Goal: Task Accomplishment & Management: Manage account settings

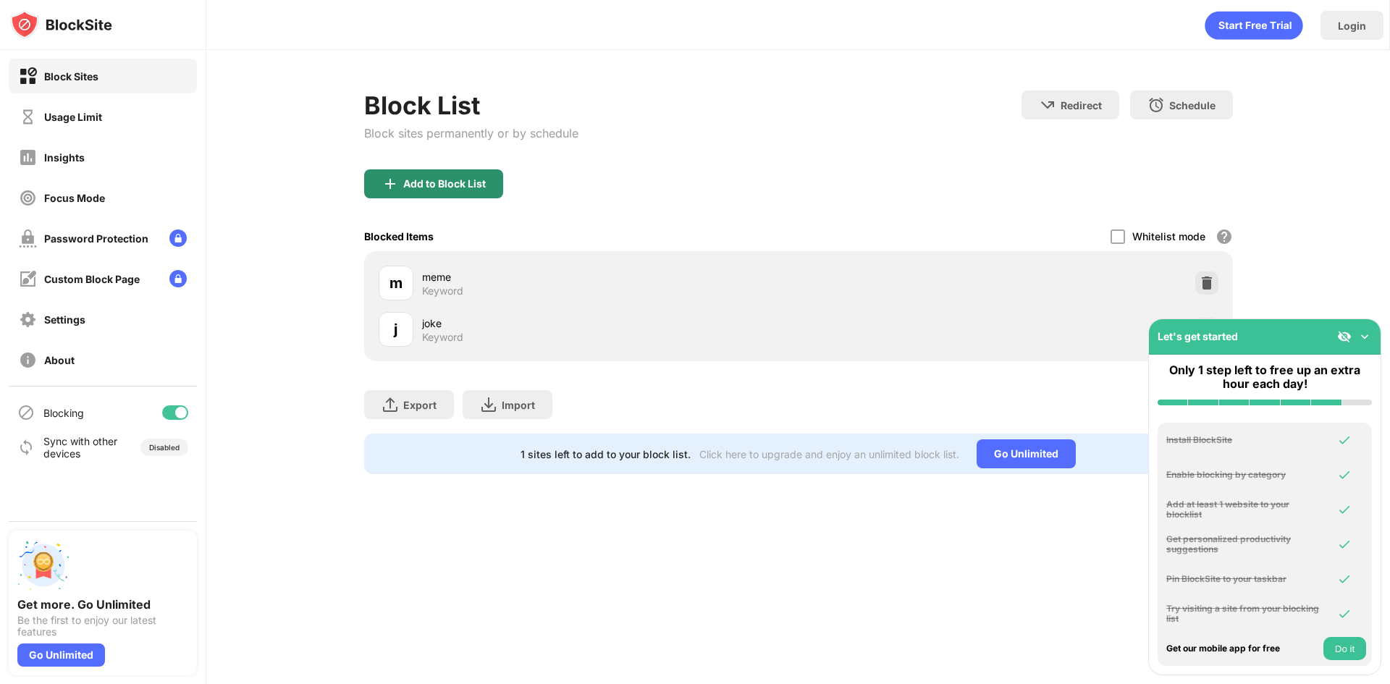
click at [462, 186] on div "Add to Block List" at bounding box center [444, 184] width 83 height 12
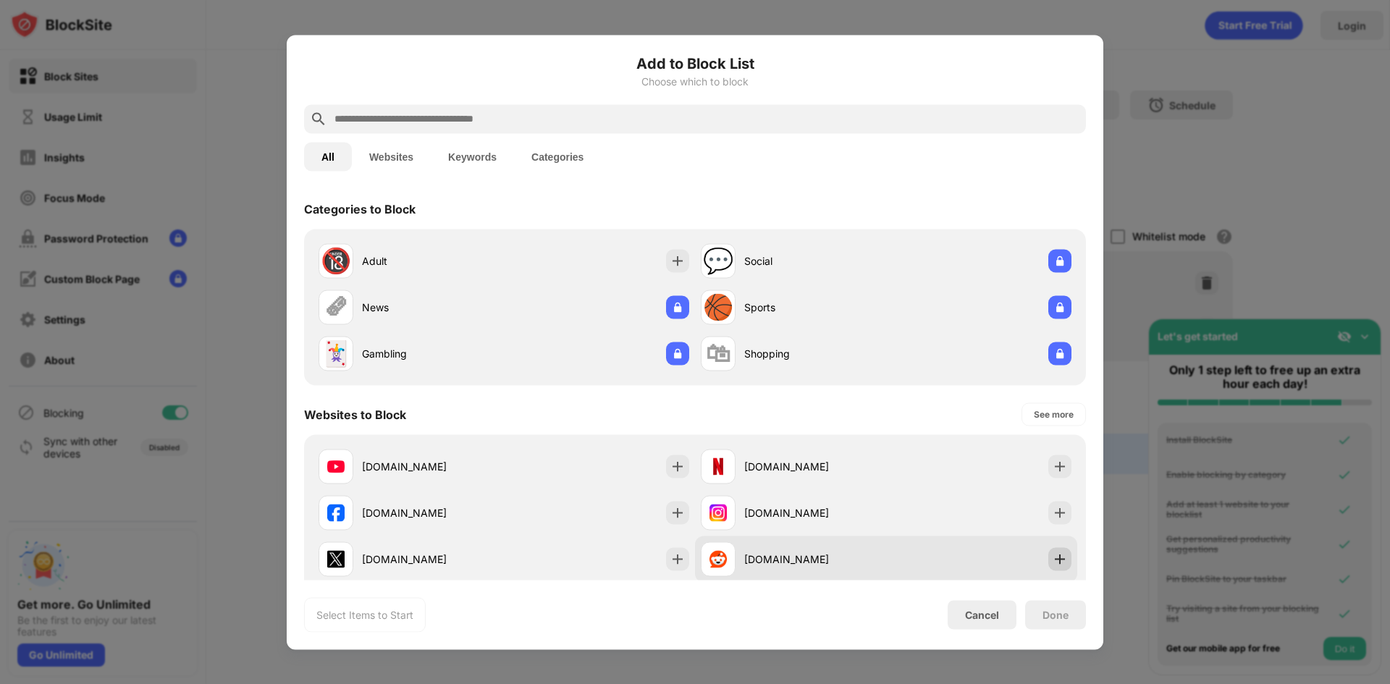
click at [1053, 563] on img at bounding box center [1060, 559] width 14 height 14
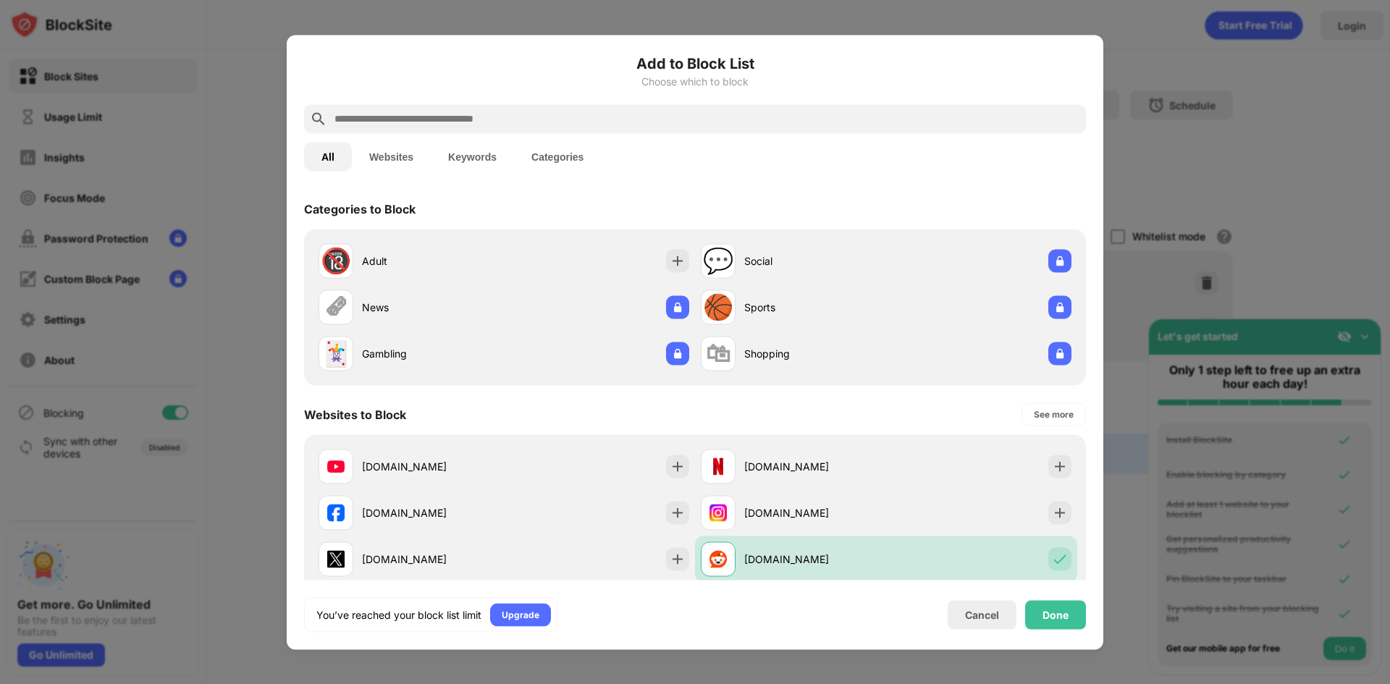
click at [1065, 635] on div "Add to Block List Choose which to block All Websites Keywords Categories Catego…" at bounding box center [695, 342] width 817 height 615
click at [1062, 616] on div "Done" at bounding box center [1056, 615] width 26 height 12
